Goal: Information Seeking & Learning: Learn about a topic

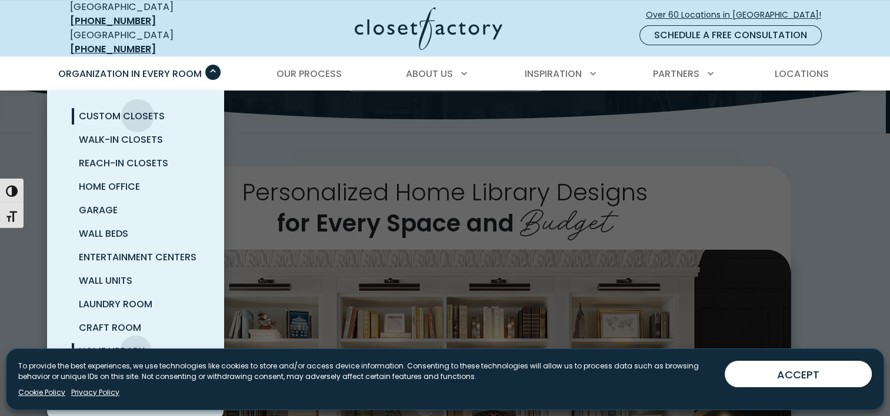
click at [138, 109] on span "Custom Closets" at bounding box center [122, 116] width 86 height 14
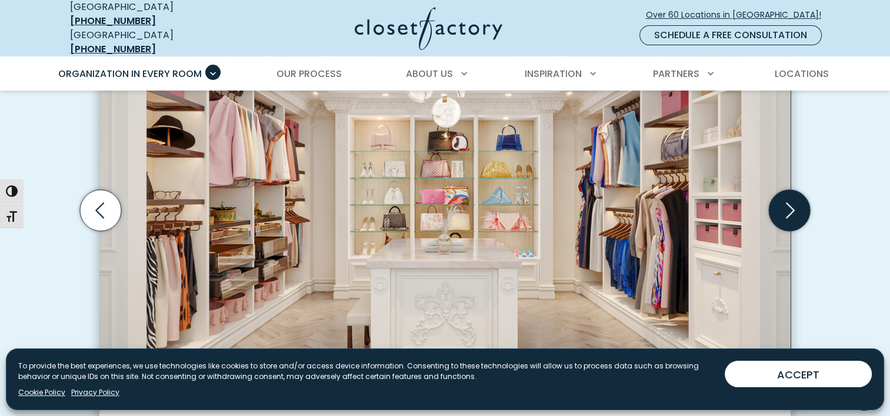
scroll to position [412, 0]
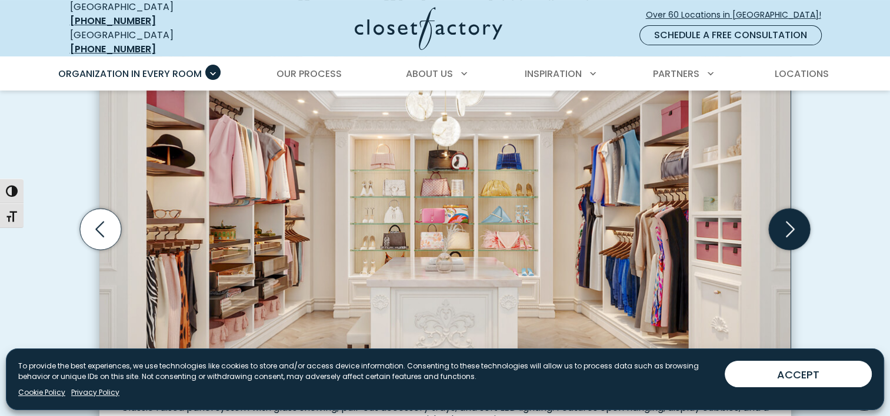
click at [778, 223] on icon "Next slide" at bounding box center [788, 228] width 41 height 41
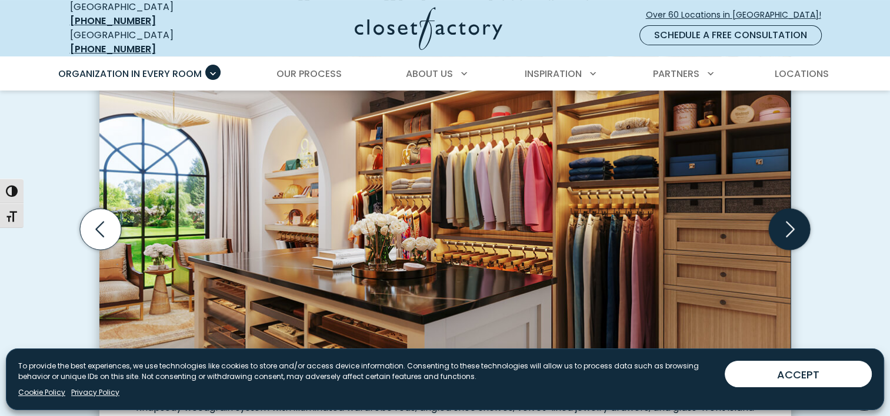
click at [778, 223] on icon "Next slide" at bounding box center [788, 228] width 41 height 41
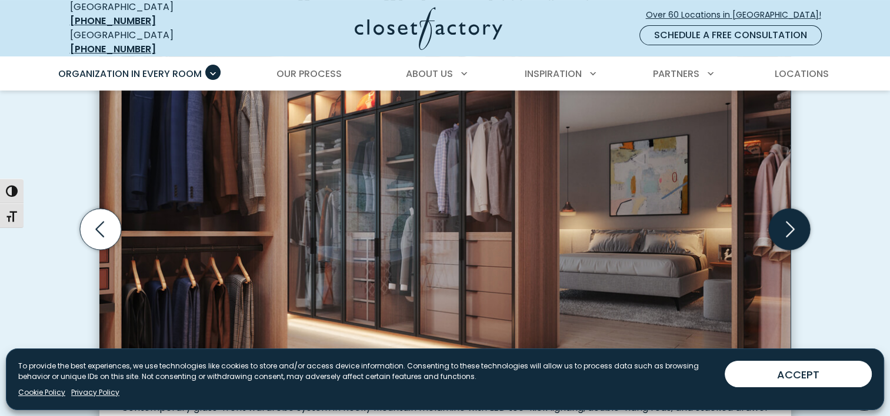
click at [783, 225] on icon "Next slide" at bounding box center [788, 228] width 41 height 41
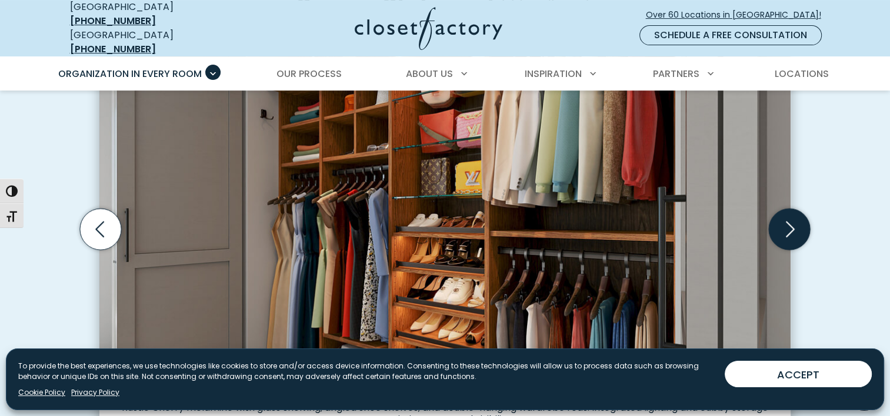
click at [783, 225] on icon "Next slide" at bounding box center [788, 228] width 41 height 41
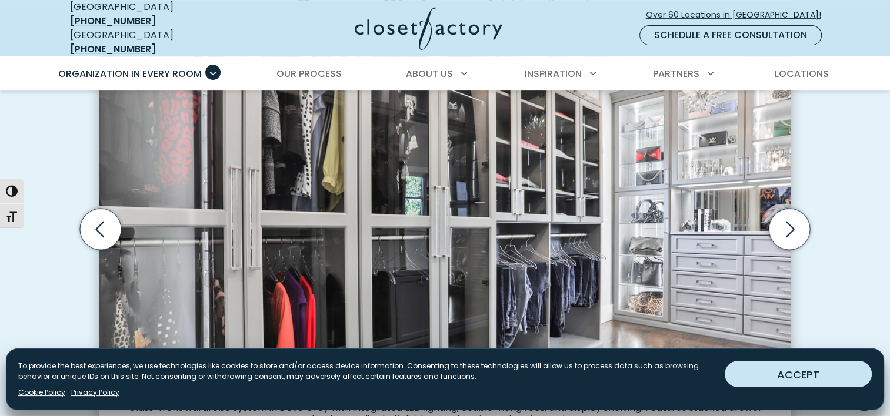
click at [797, 387] on button "ACCEPT" at bounding box center [797, 374] width 147 height 26
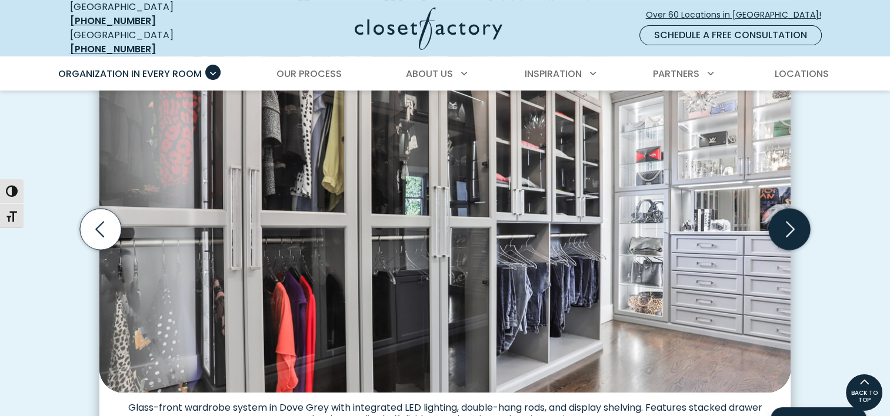
click at [783, 208] on icon "Next slide" at bounding box center [788, 228] width 41 height 41
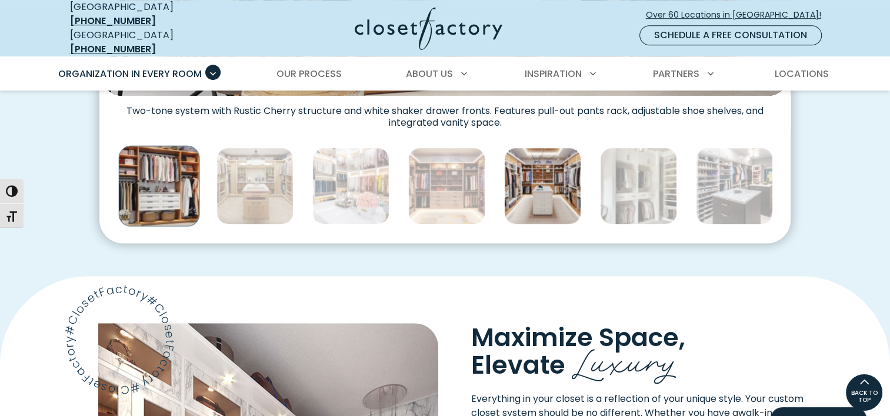
scroll to position [647, 0]
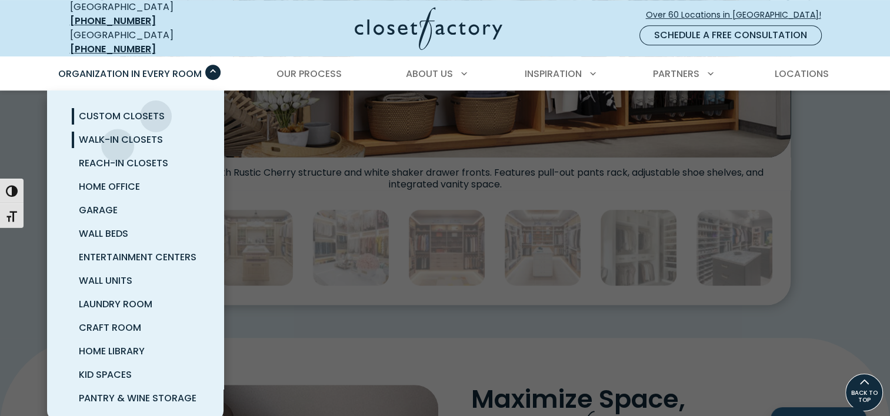
click at [121, 133] on span "Walk-In Closets" at bounding box center [121, 140] width 84 height 14
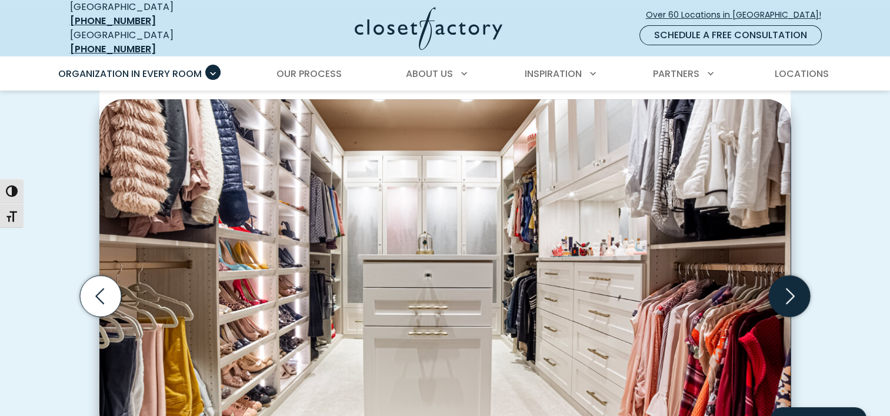
scroll to position [353, 0]
